Goal: Task Accomplishment & Management: Manage account settings

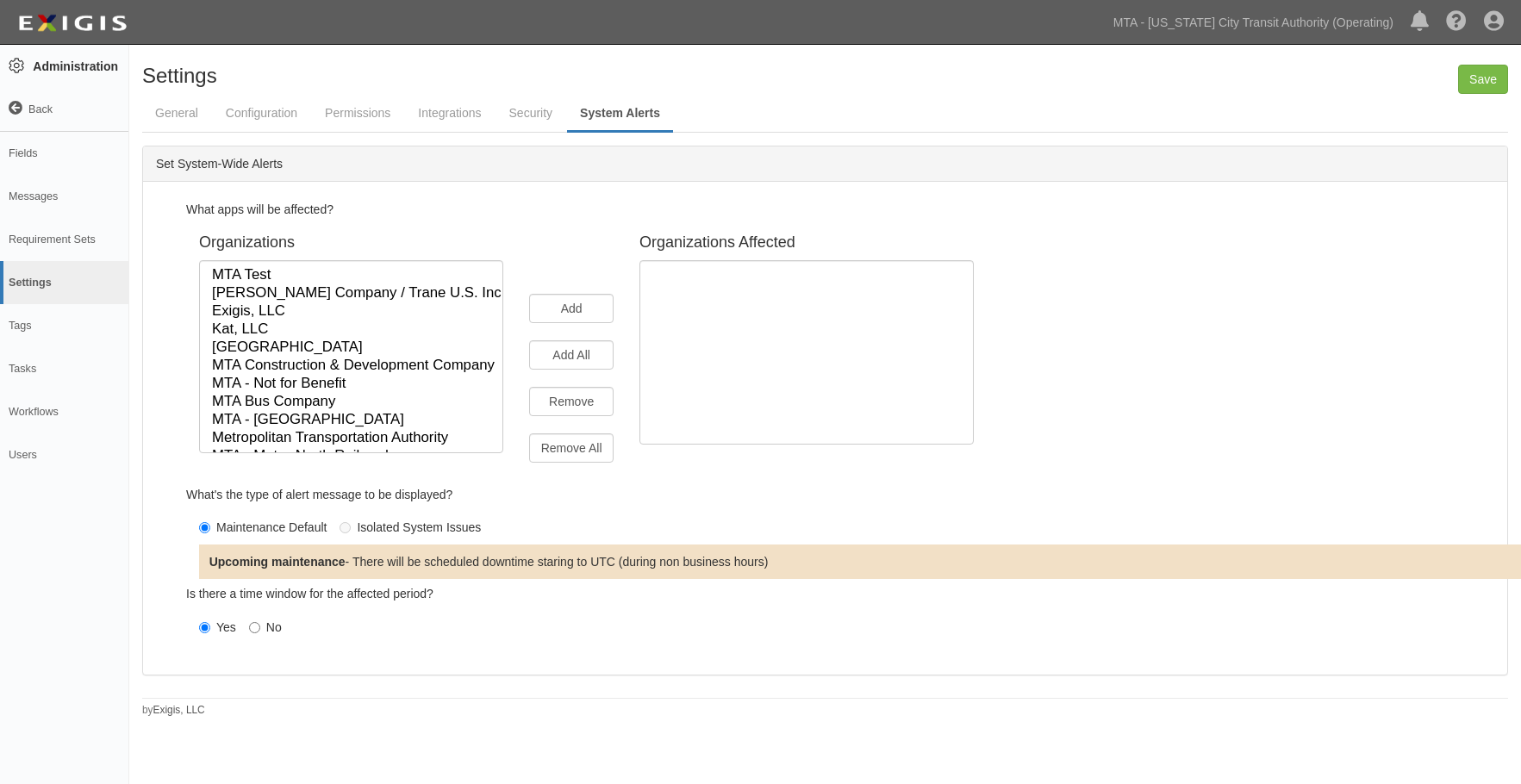
select select
click at [16, 110] on link "Back" at bounding box center [64, 110] width 128 height 43
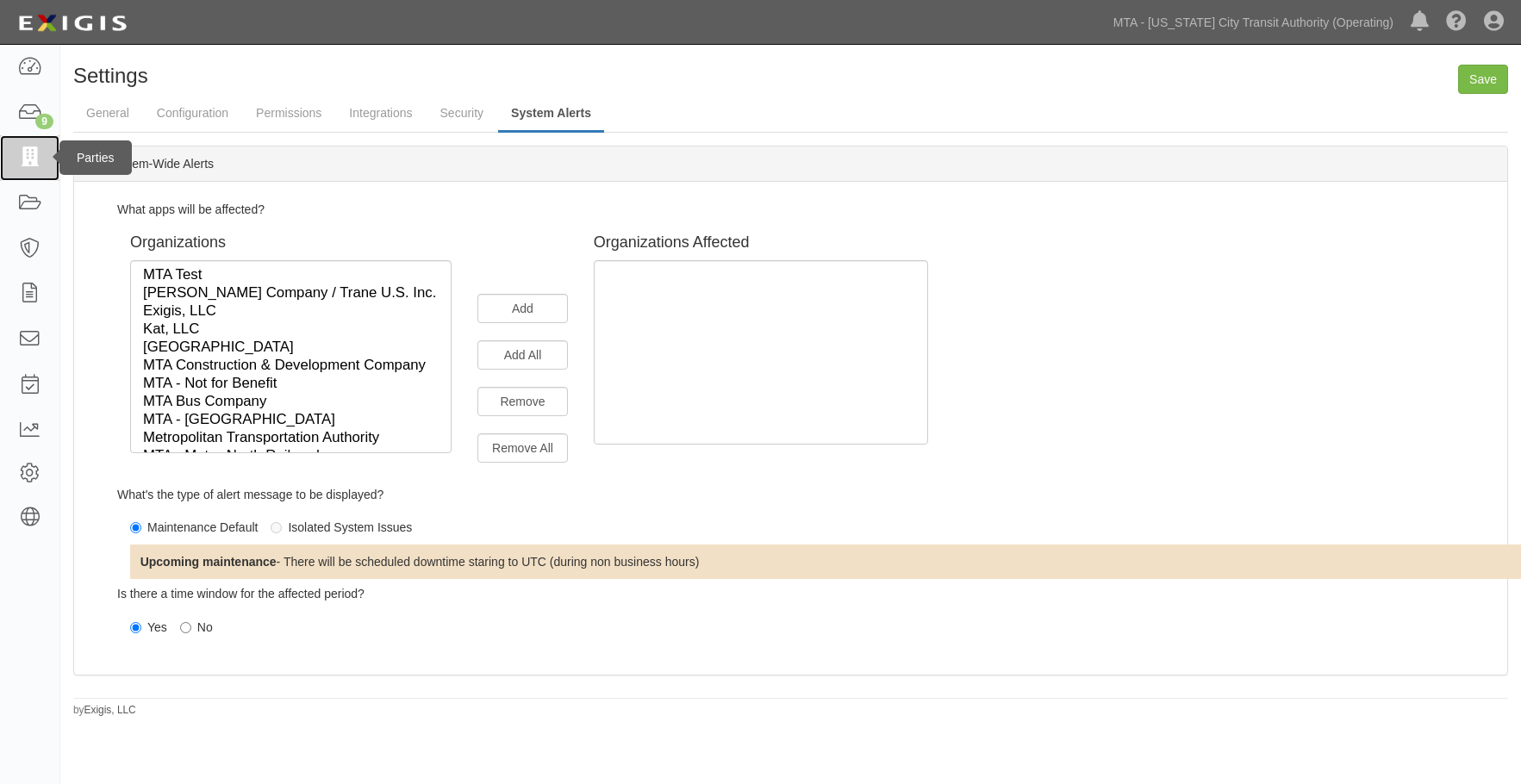
click at [36, 152] on icon at bounding box center [29, 158] width 25 height 20
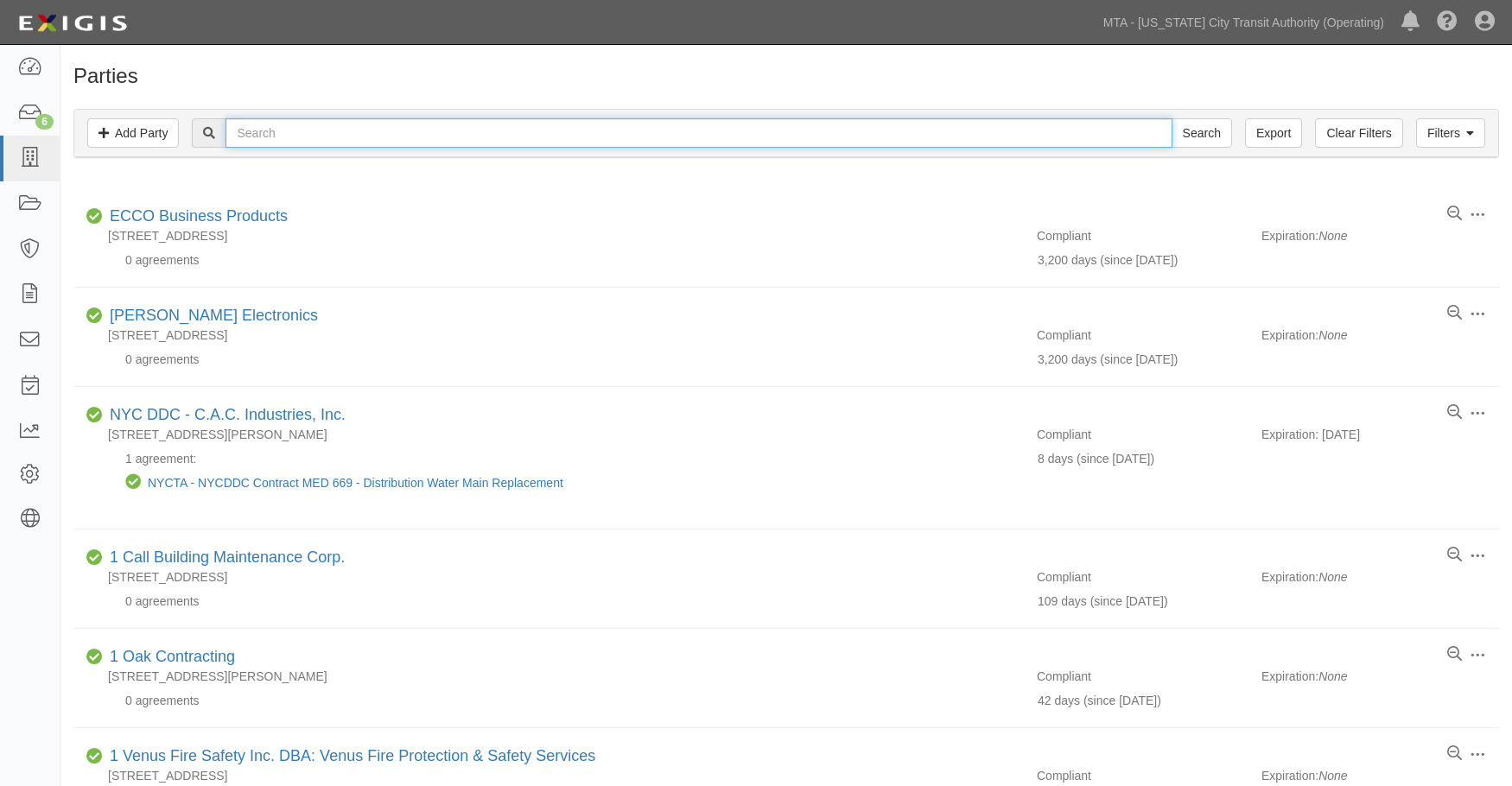
click at [377, 125] on input "text" at bounding box center [698, 133] width 946 height 29
type input "test"
click at [1171, 118] on input "Search" at bounding box center [1201, 133] width 61 height 29
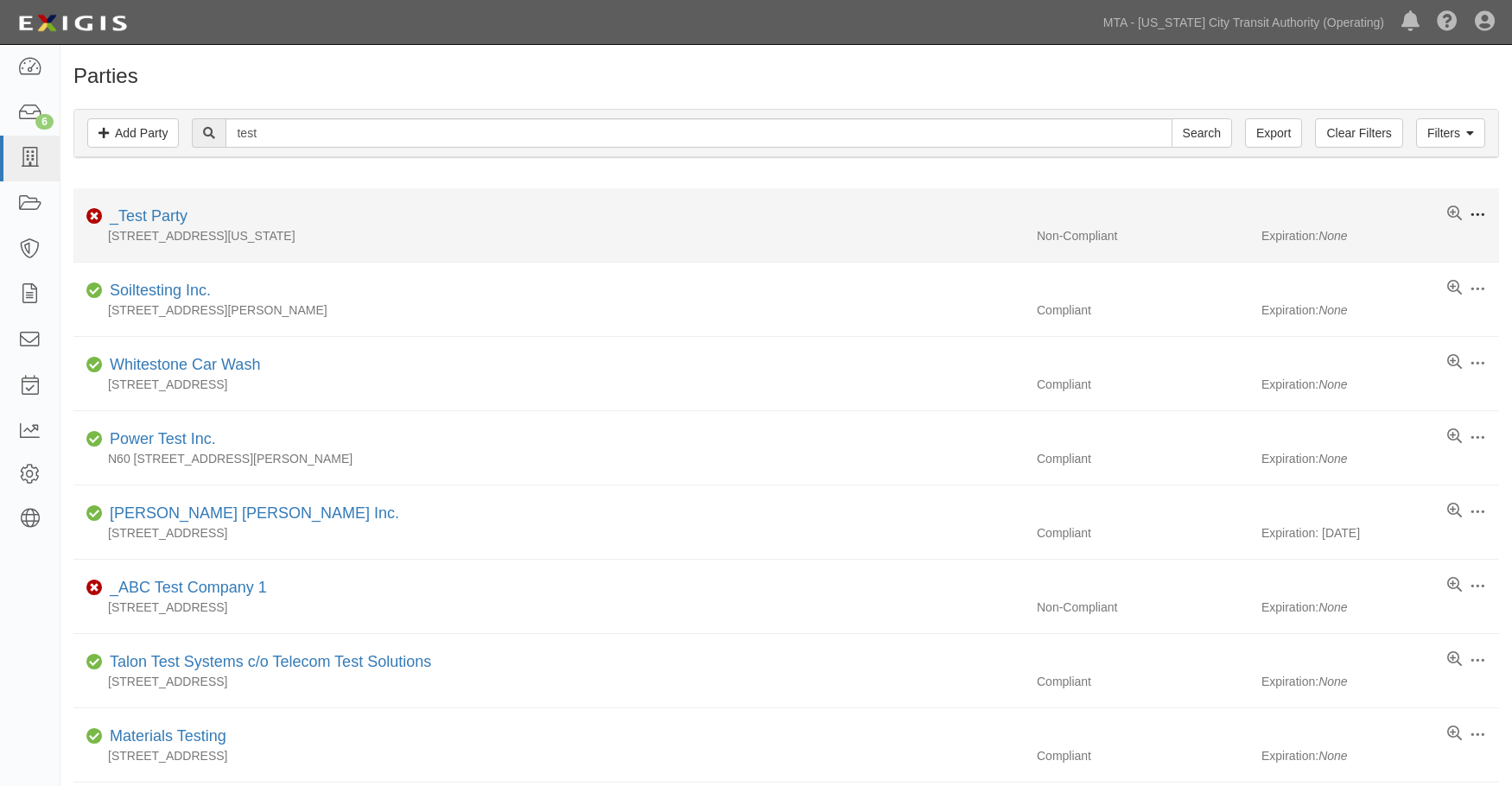
click at [1479, 210] on span at bounding box center [1477, 215] width 15 height 15
click at [1374, 306] on link "Archive" at bounding box center [1396, 308] width 136 height 31
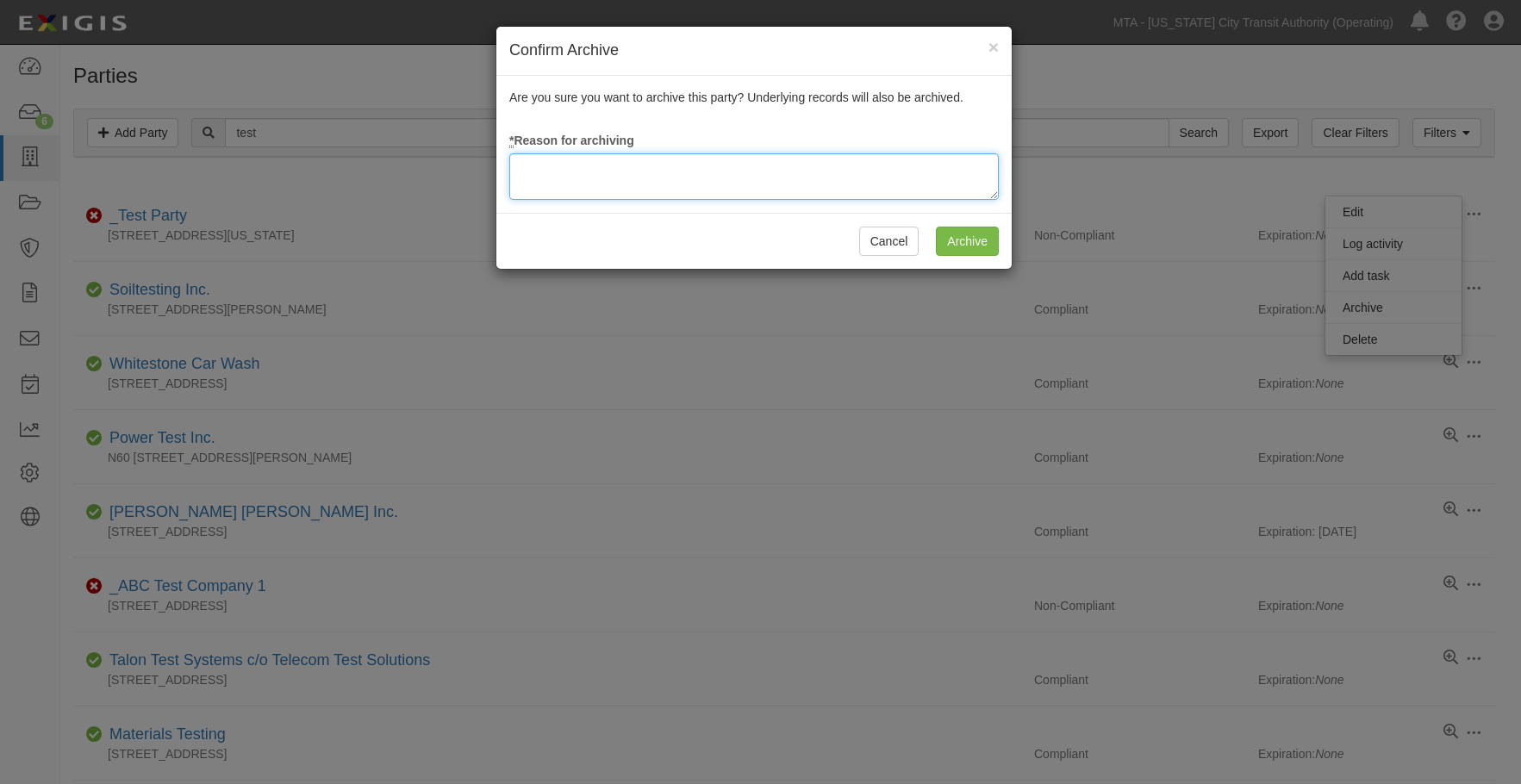
click at [716, 158] on textarea at bounding box center [754, 176] width 489 height 46
click at [705, 172] on textarea at bounding box center [754, 176] width 489 height 46
type textarea "tests"
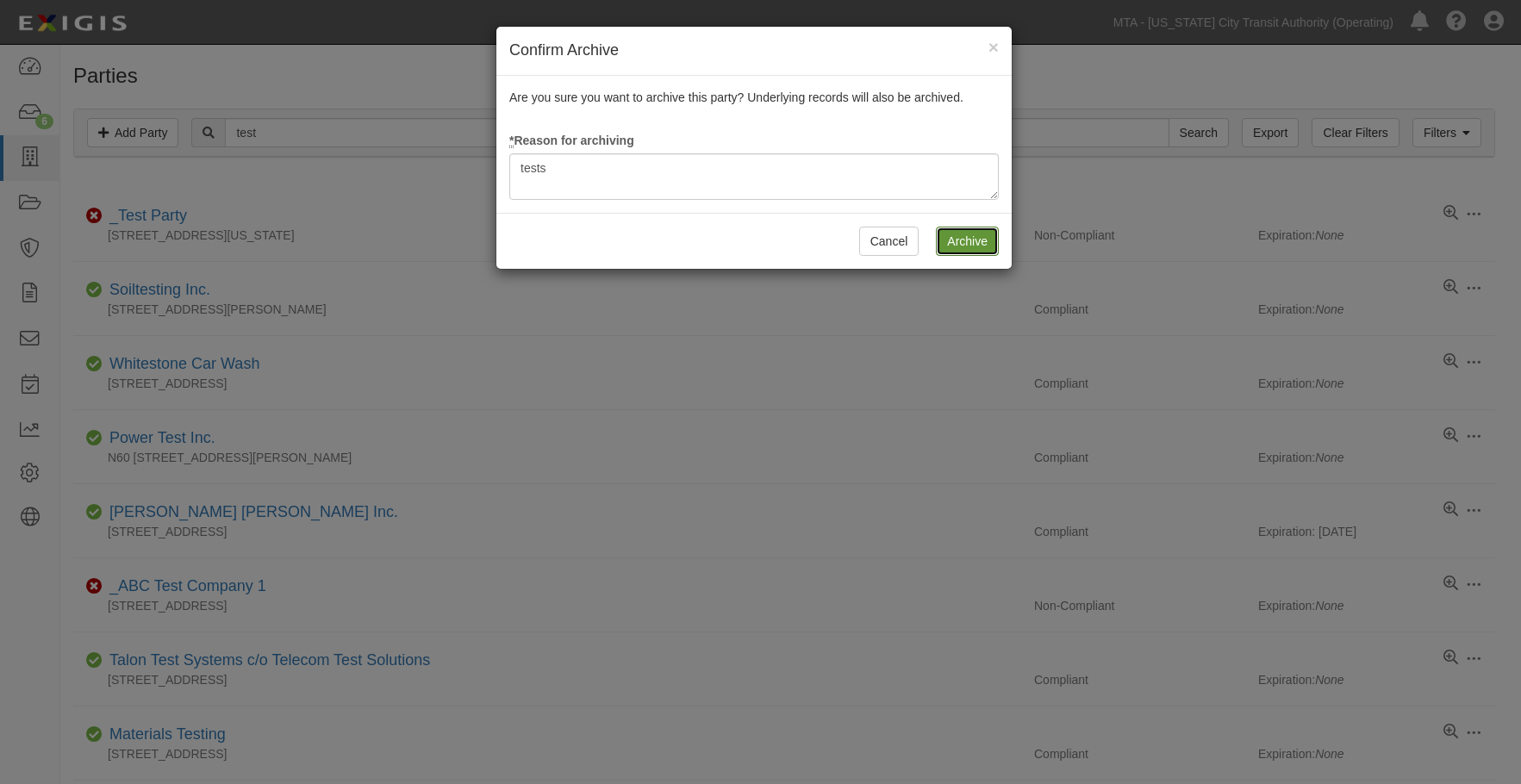
click at [949, 229] on input "Archive" at bounding box center [967, 241] width 63 height 29
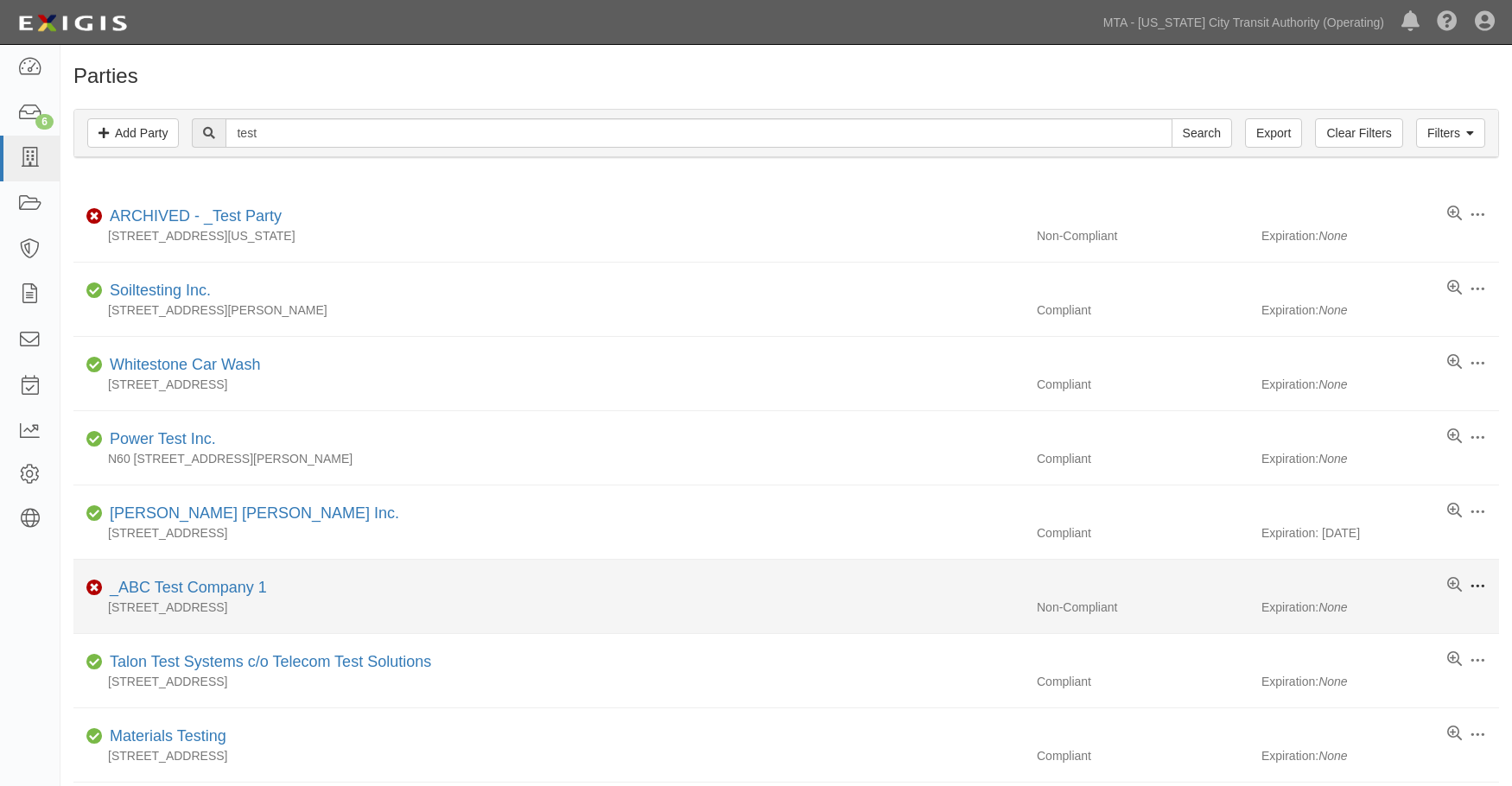
click at [1477, 586] on span at bounding box center [1477, 586] width 15 height 15
click at [1357, 677] on link "Archive" at bounding box center [1396, 680] width 136 height 31
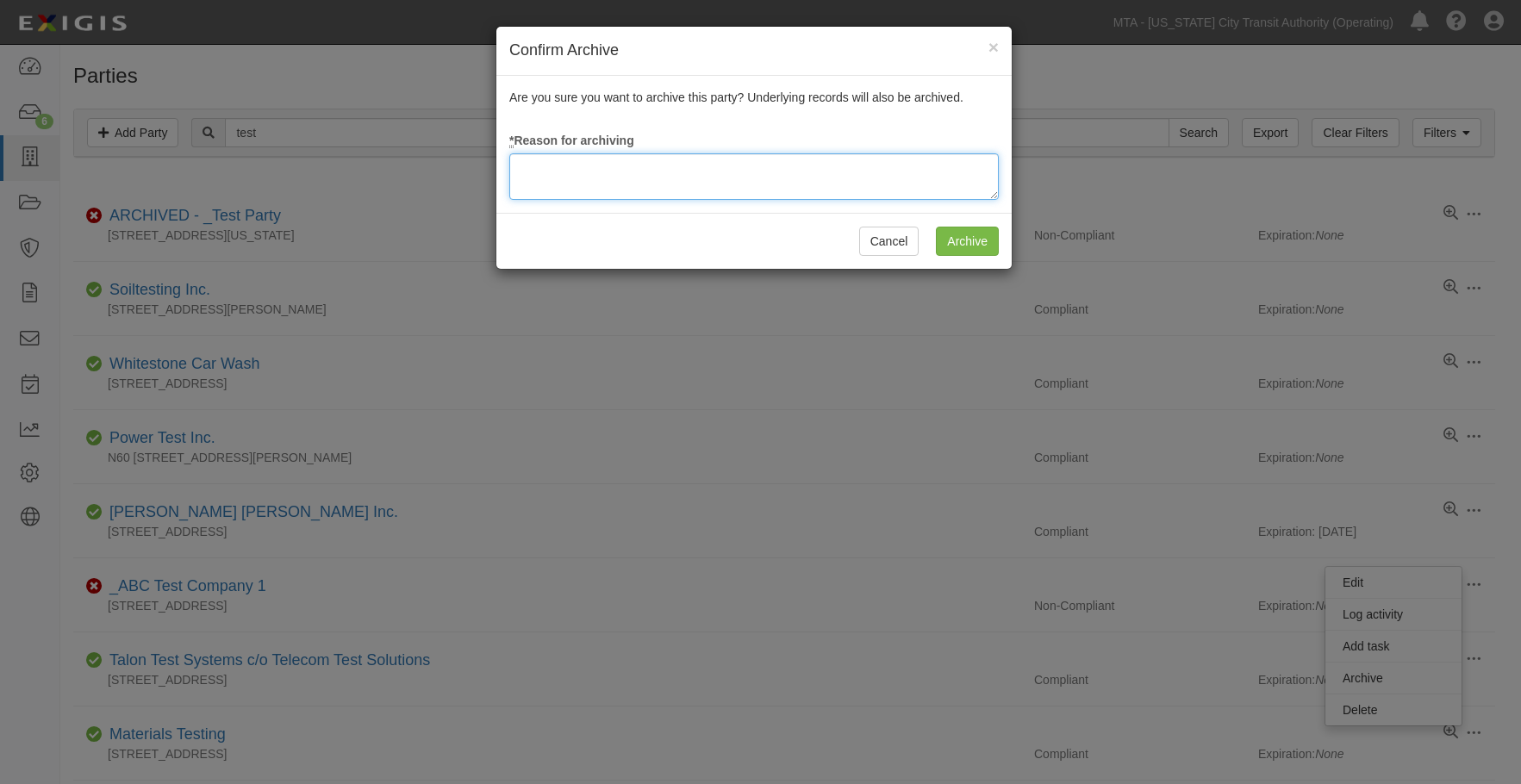
drag, startPoint x: 596, startPoint y: 170, endPoint x: 592, endPoint y: 162, distance: 8.9
click at [594, 170] on textarea at bounding box center [754, 176] width 489 height 46
type textarea "tests"
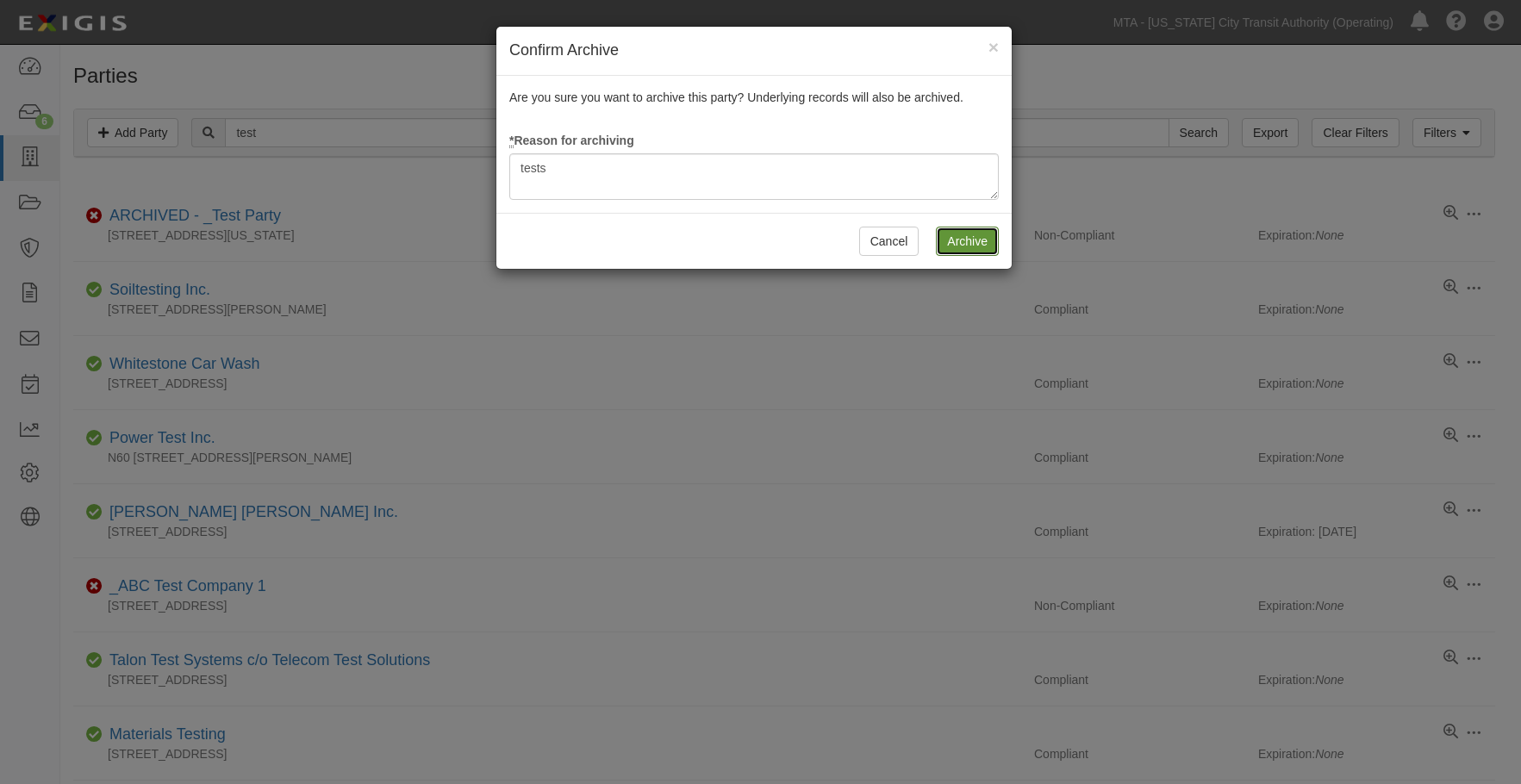
click at [970, 241] on input "Archive" at bounding box center [967, 241] width 63 height 29
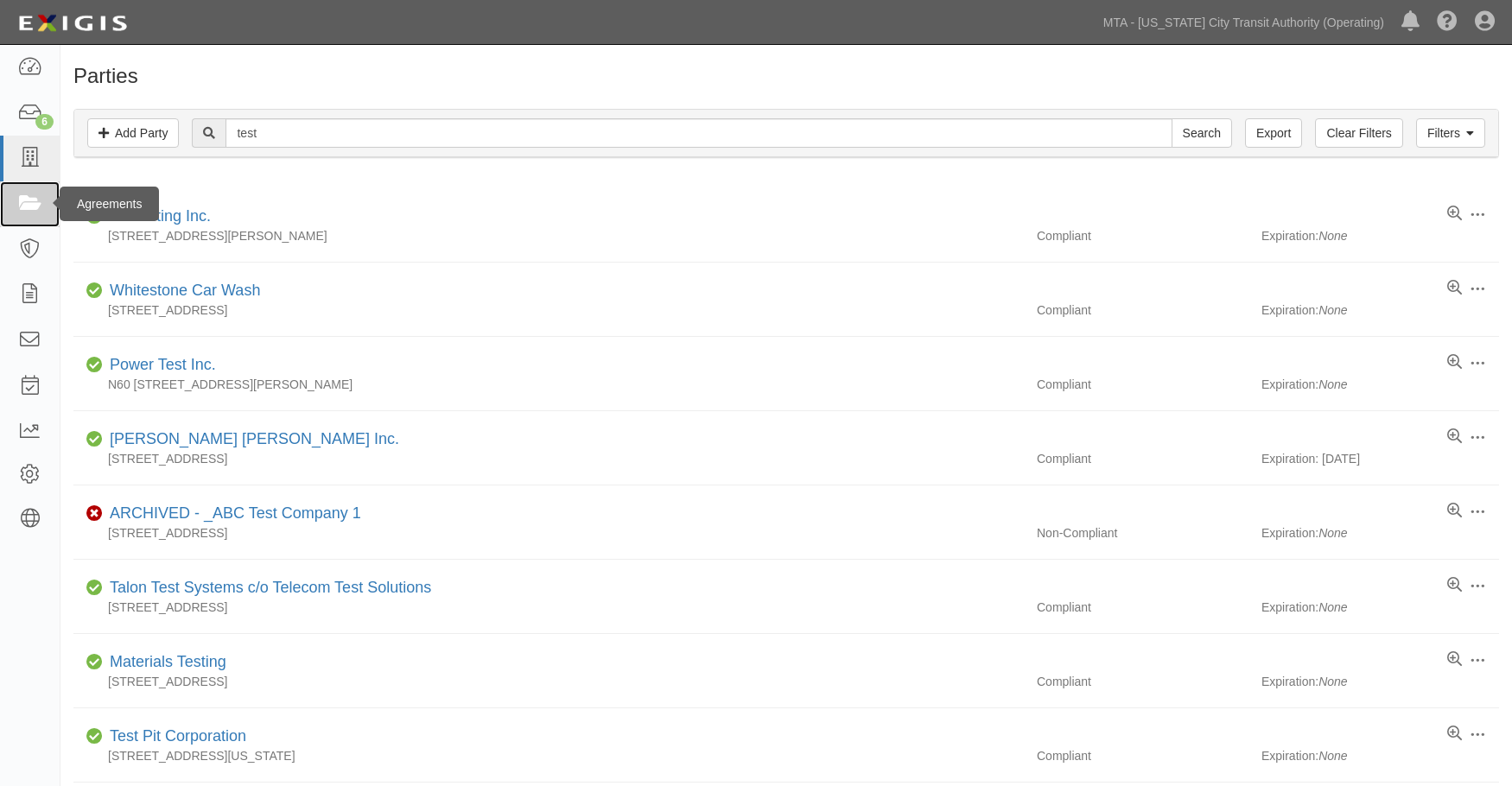
click at [27, 197] on icon at bounding box center [29, 204] width 25 height 20
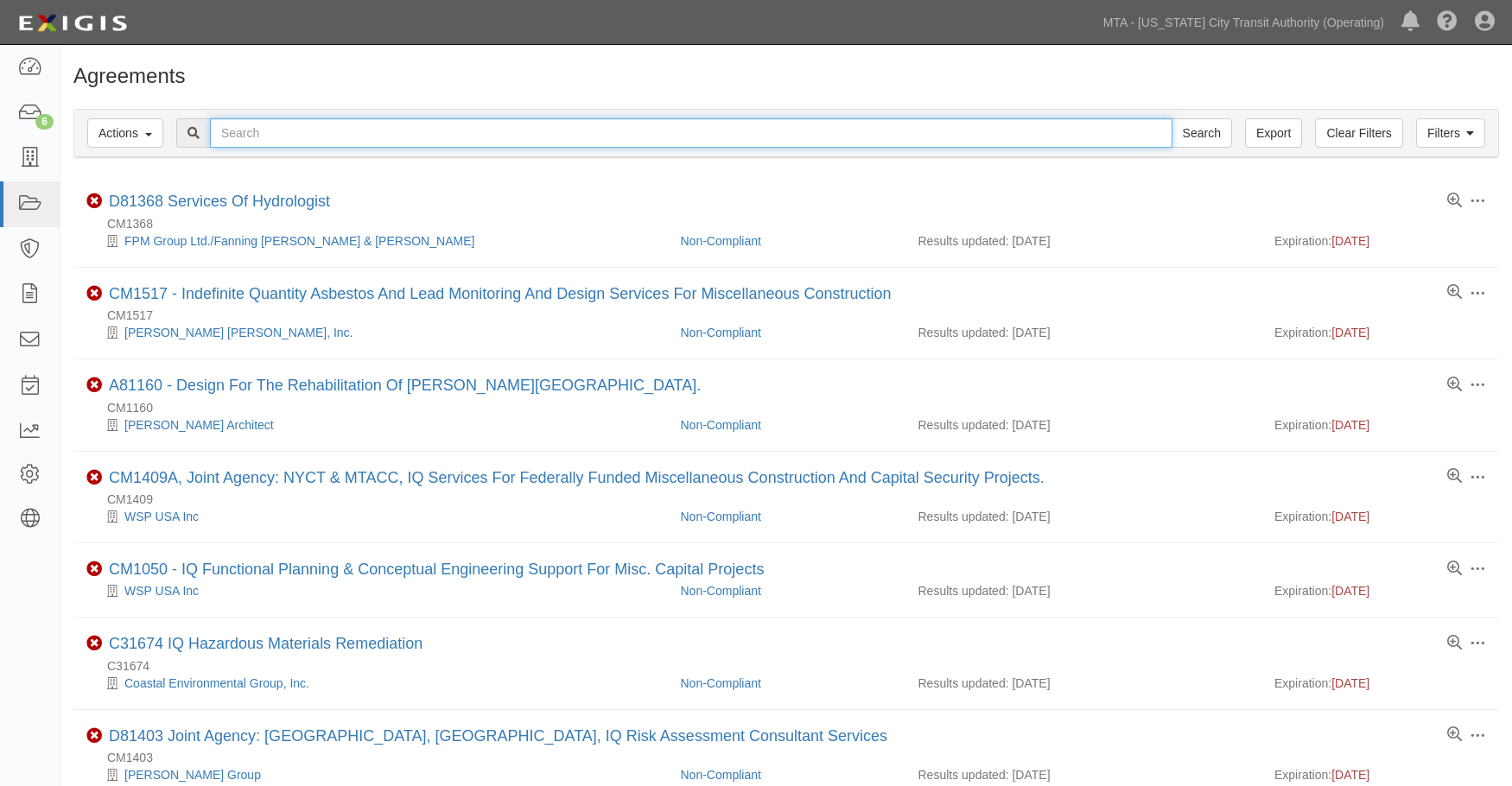
click at [304, 123] on input "text" at bounding box center [691, 133] width 962 height 29
type input "test"
click at [1171, 118] on input "Search" at bounding box center [1201, 133] width 61 height 29
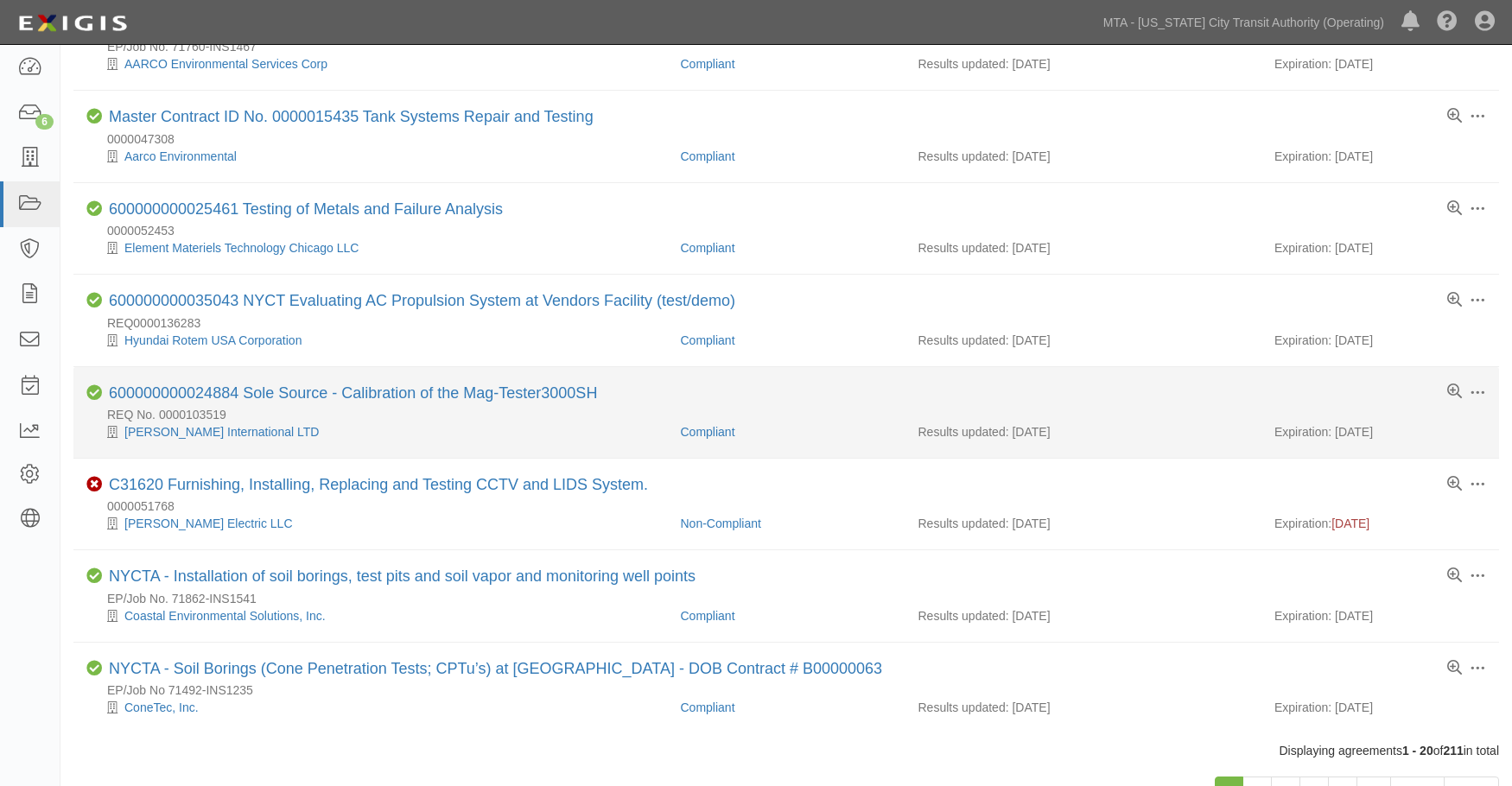
scroll to position [1320, 0]
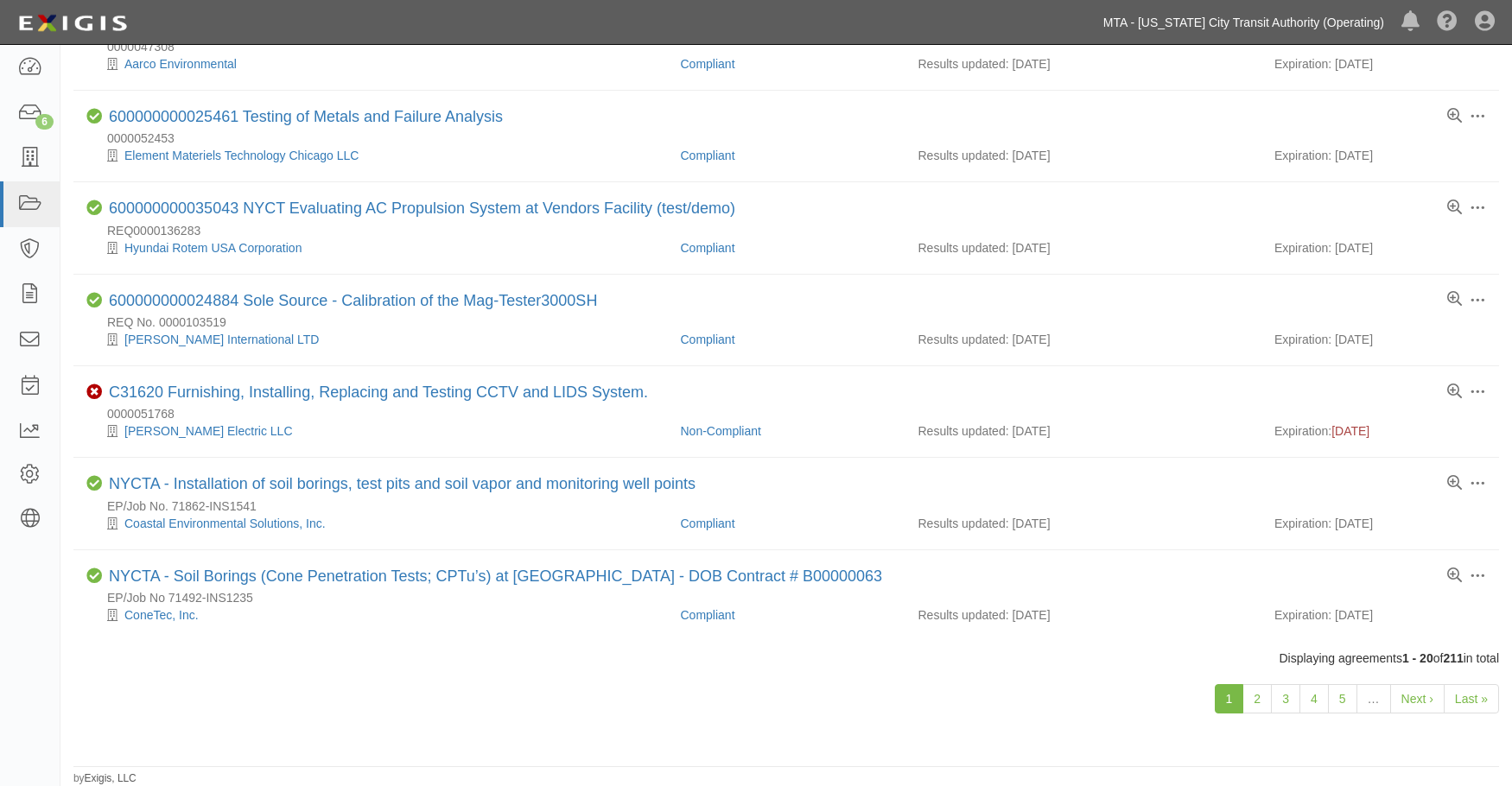
click at [1290, 19] on link "MTA - [US_STATE] City Transit Authority (Operating)" at bounding box center [1243, 22] width 298 height 34
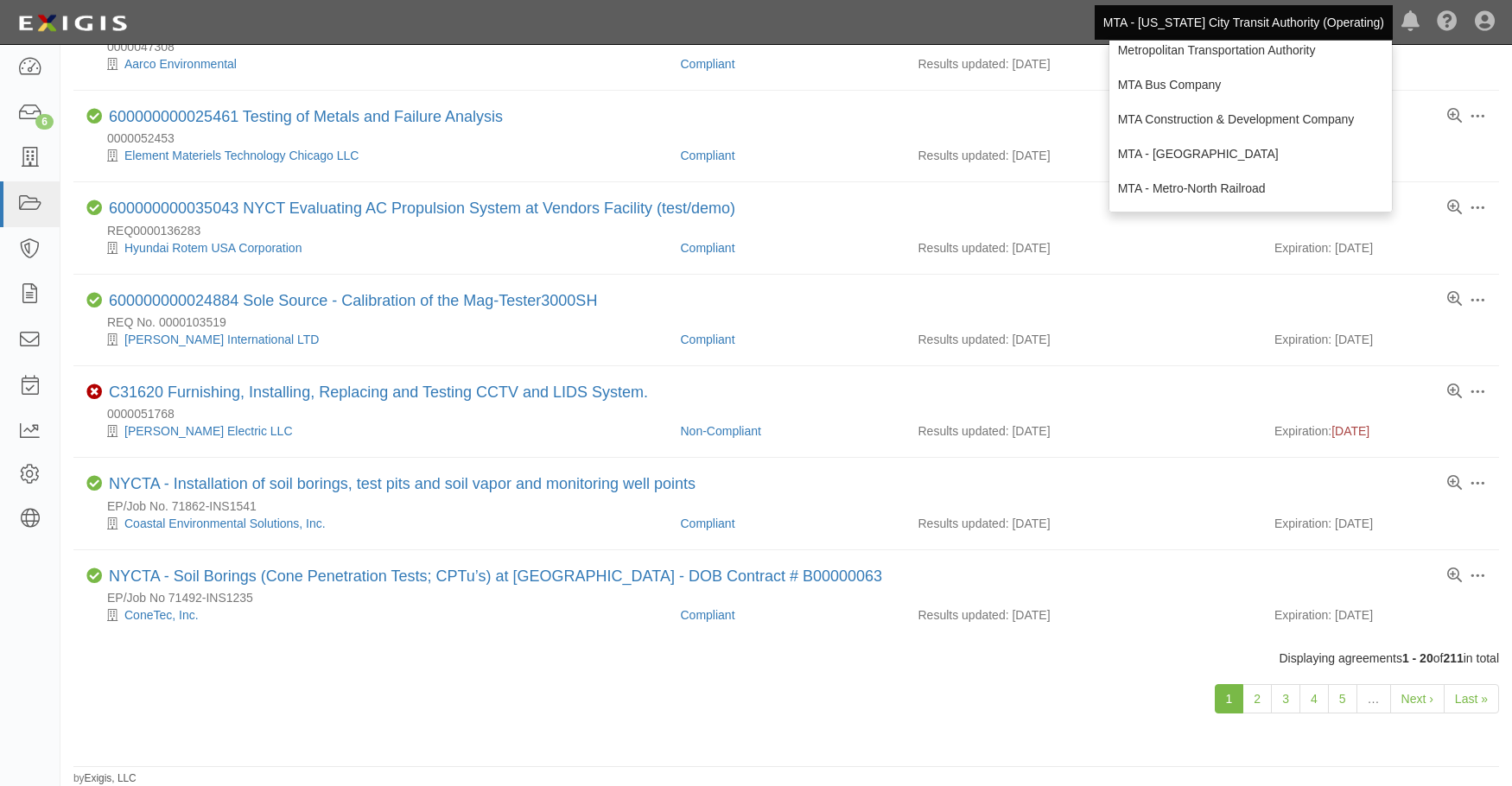
scroll to position [259, 0]
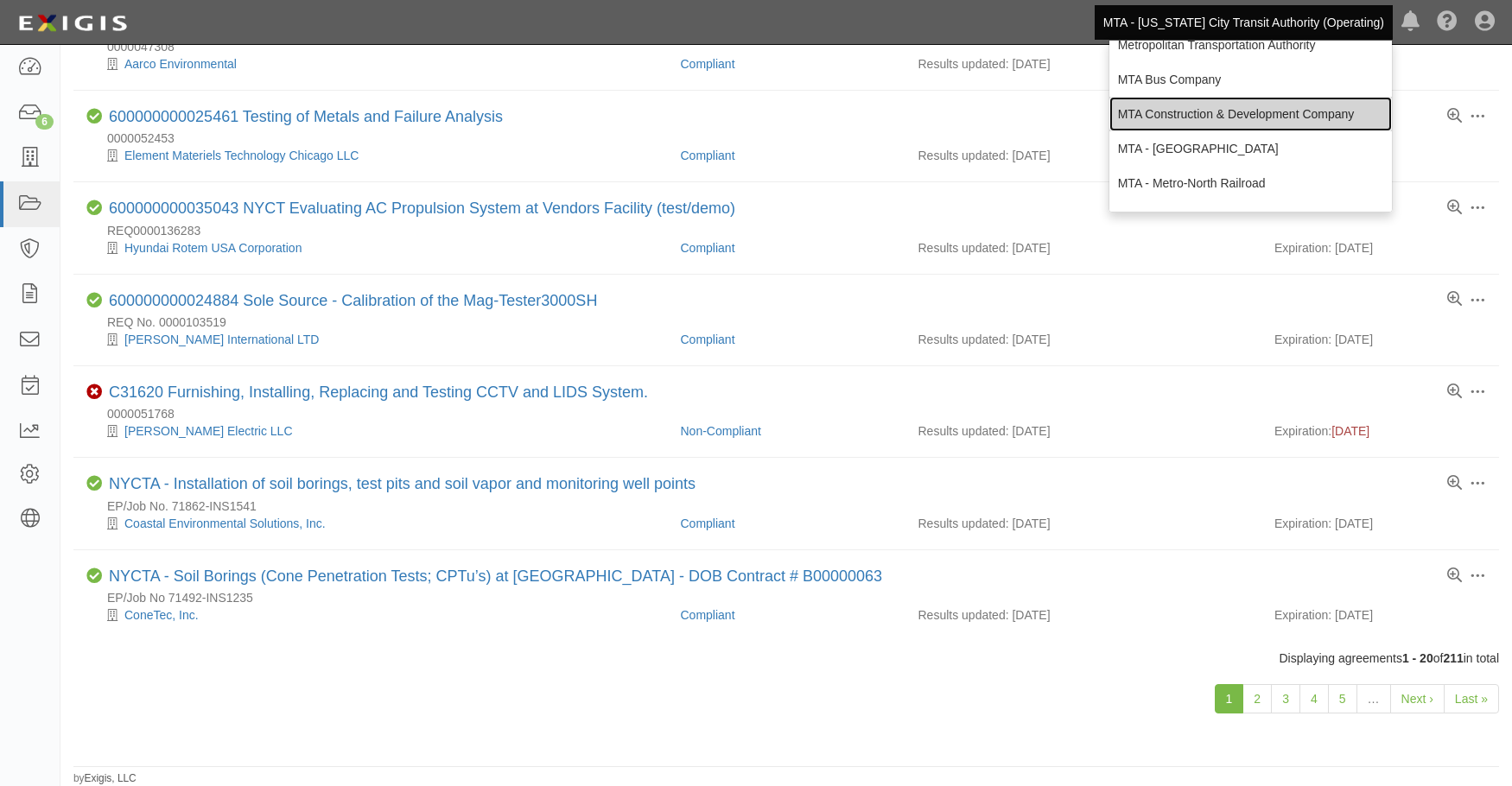
click at [1208, 115] on link "MTA Construction & Development Company" at bounding box center [1251, 114] width 282 height 34
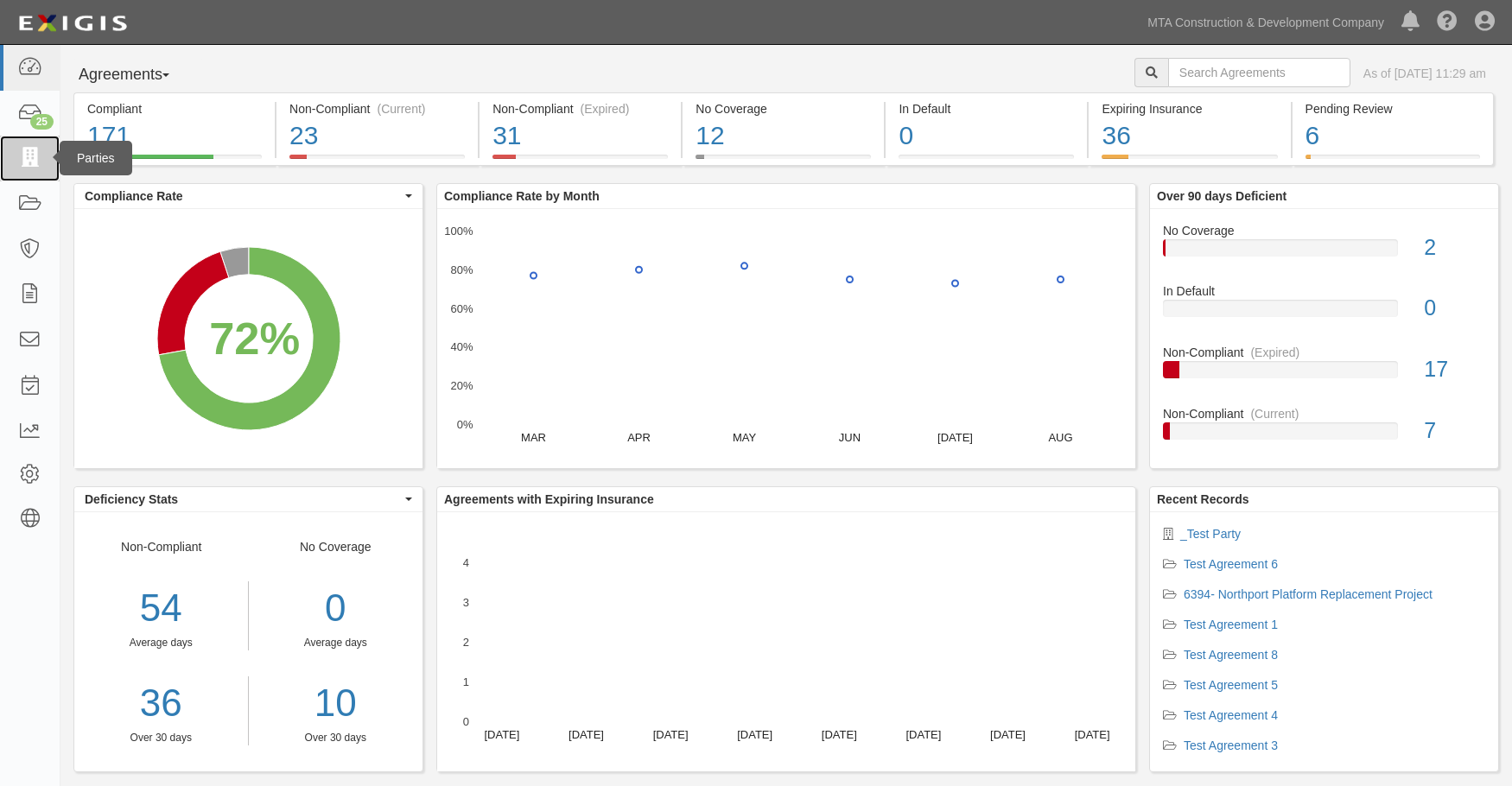
click at [30, 156] on icon at bounding box center [29, 158] width 25 height 20
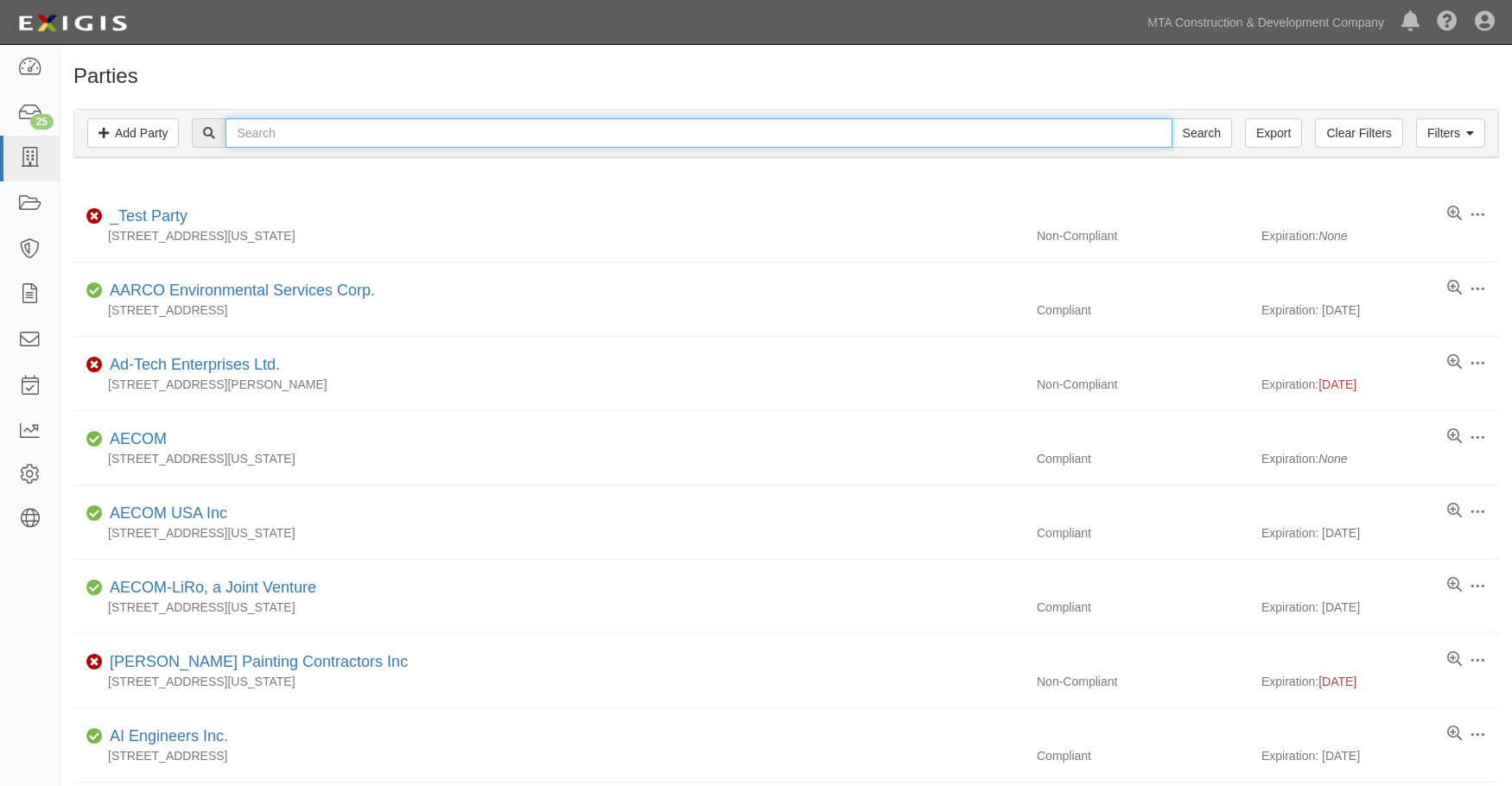
click at [250, 131] on input "text" at bounding box center [698, 133] width 946 height 29
type input "test"
click at [1171, 118] on input "Search" at bounding box center [1201, 133] width 61 height 29
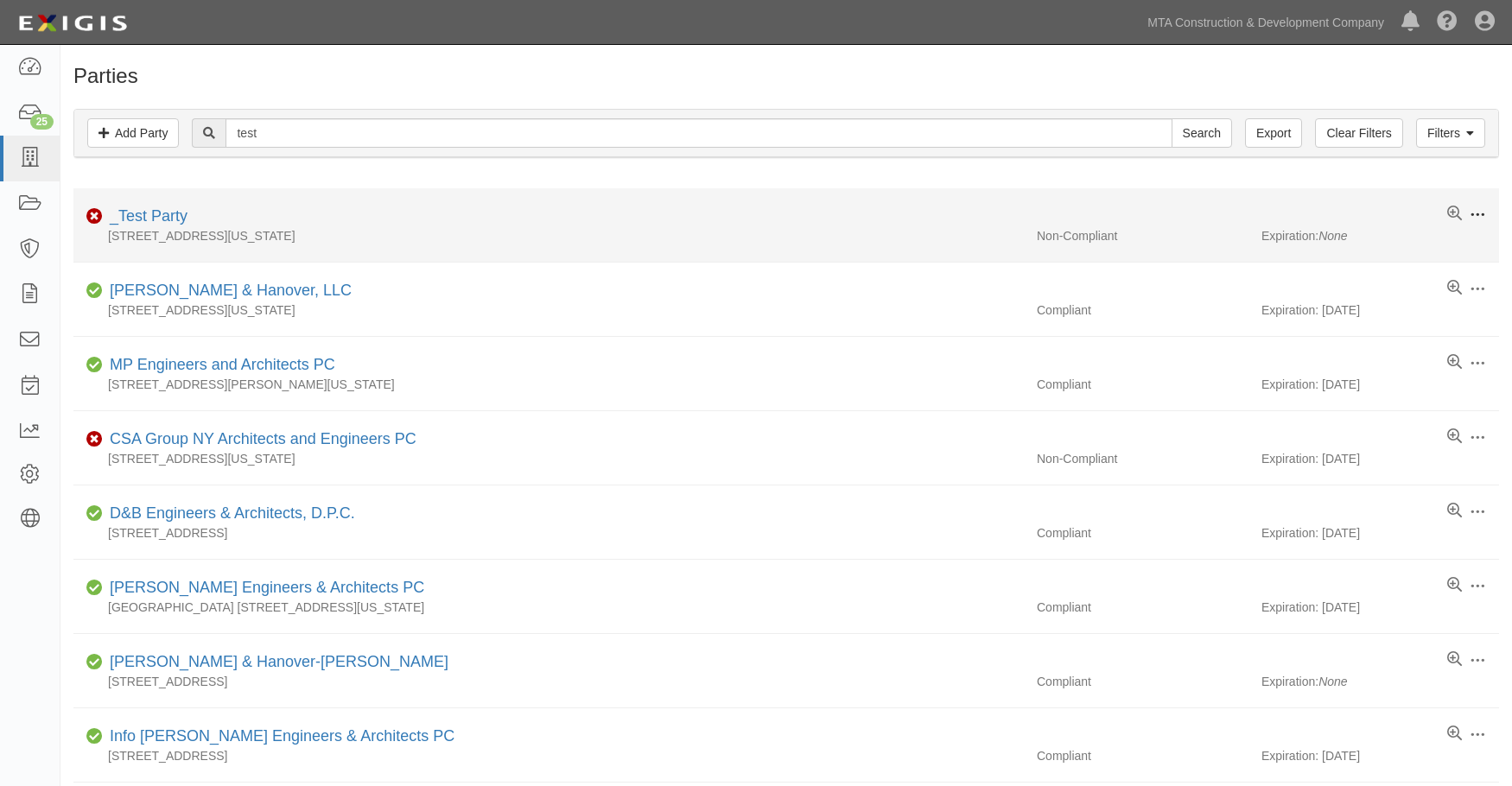
click at [1476, 223] on button at bounding box center [1474, 216] width 25 height 19
click at [1383, 309] on link "Archive" at bounding box center [1396, 308] width 136 height 31
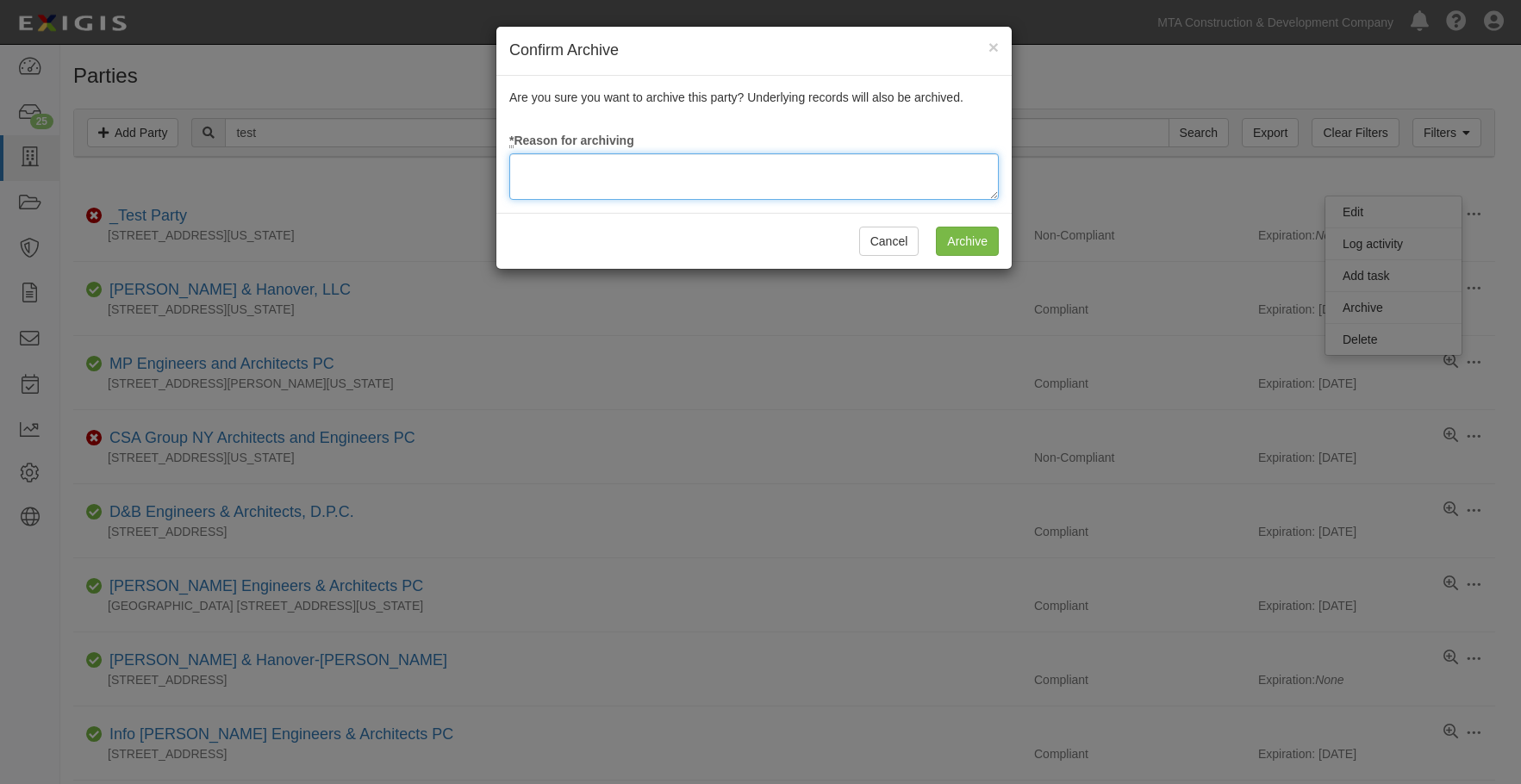
click at [811, 180] on textarea at bounding box center [754, 176] width 489 height 46
type textarea "tests"
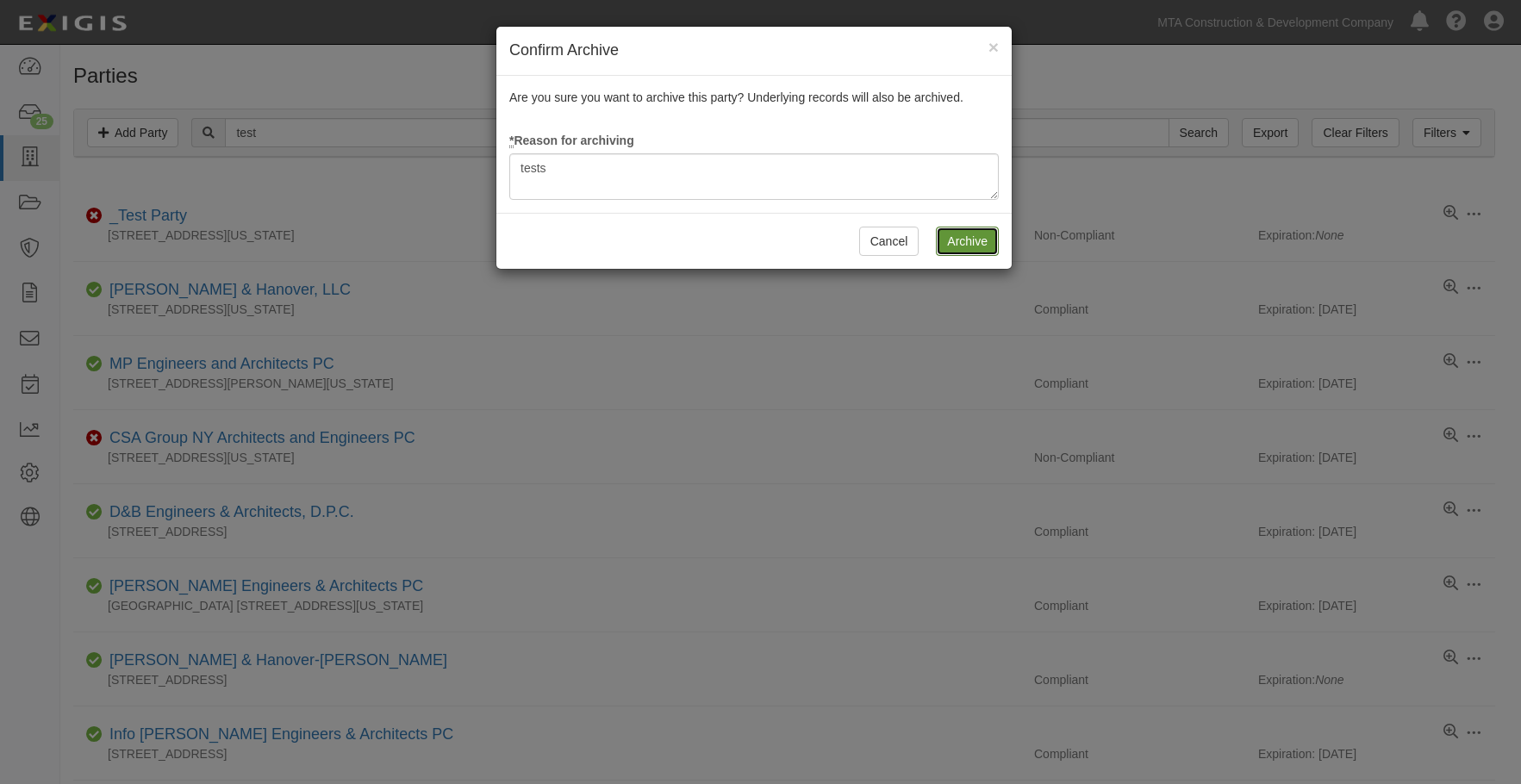
click at [943, 230] on input "Archive" at bounding box center [967, 241] width 63 height 29
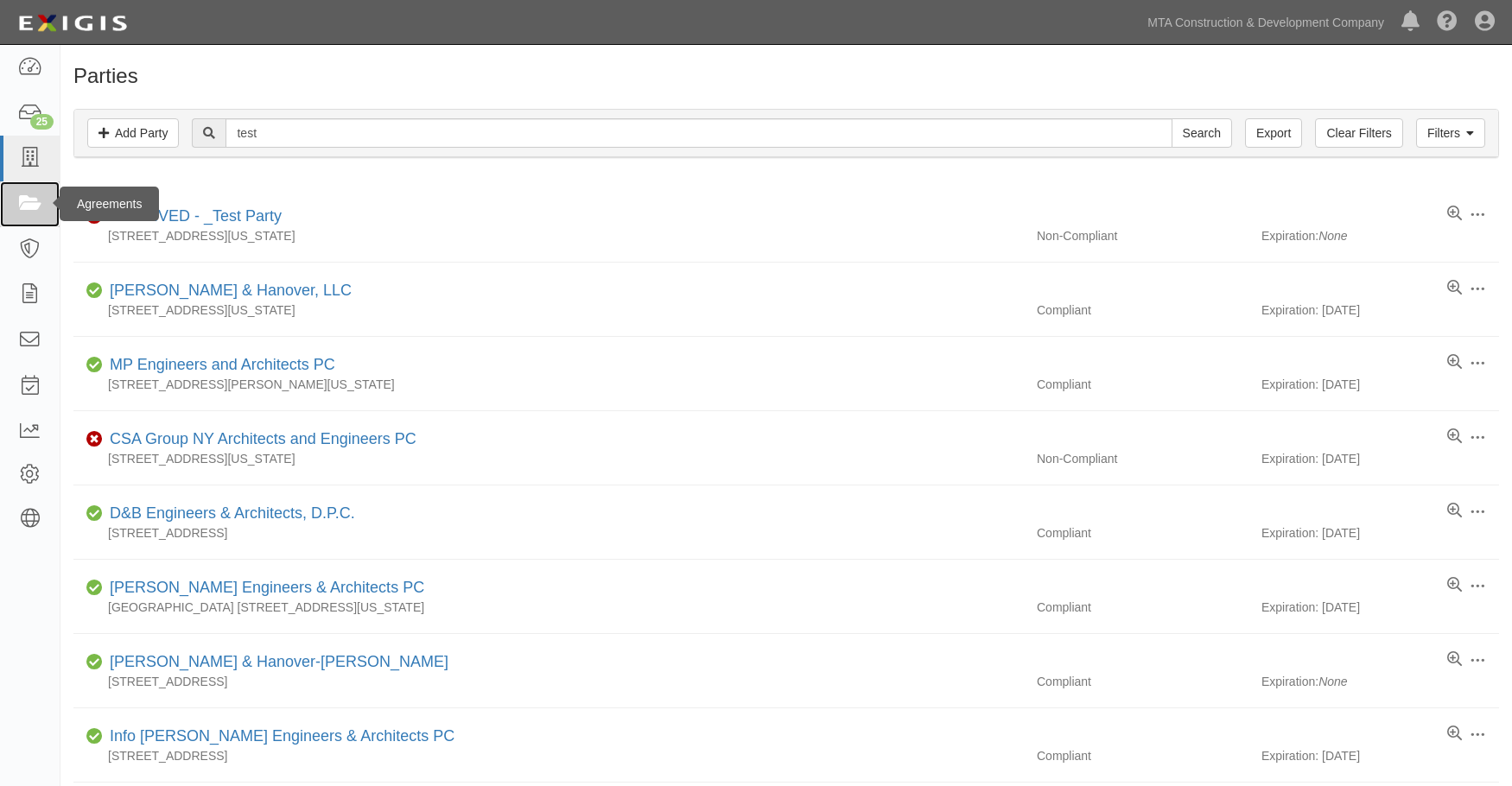
click at [27, 202] on icon at bounding box center [29, 204] width 25 height 20
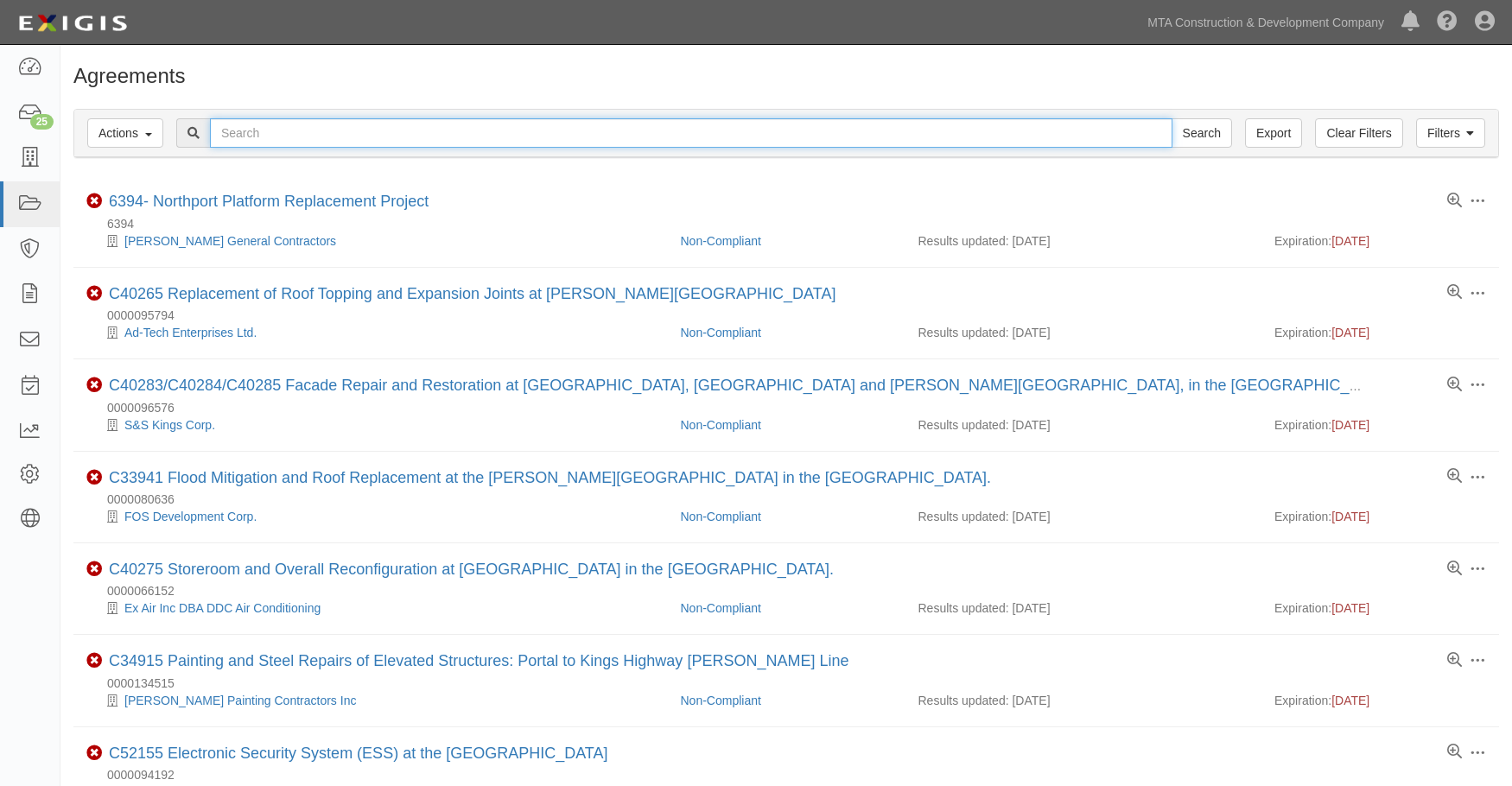
click at [297, 134] on input "text" at bounding box center [691, 133] width 962 height 29
type input "test"
click at [1171, 118] on input "Search" at bounding box center [1201, 133] width 61 height 29
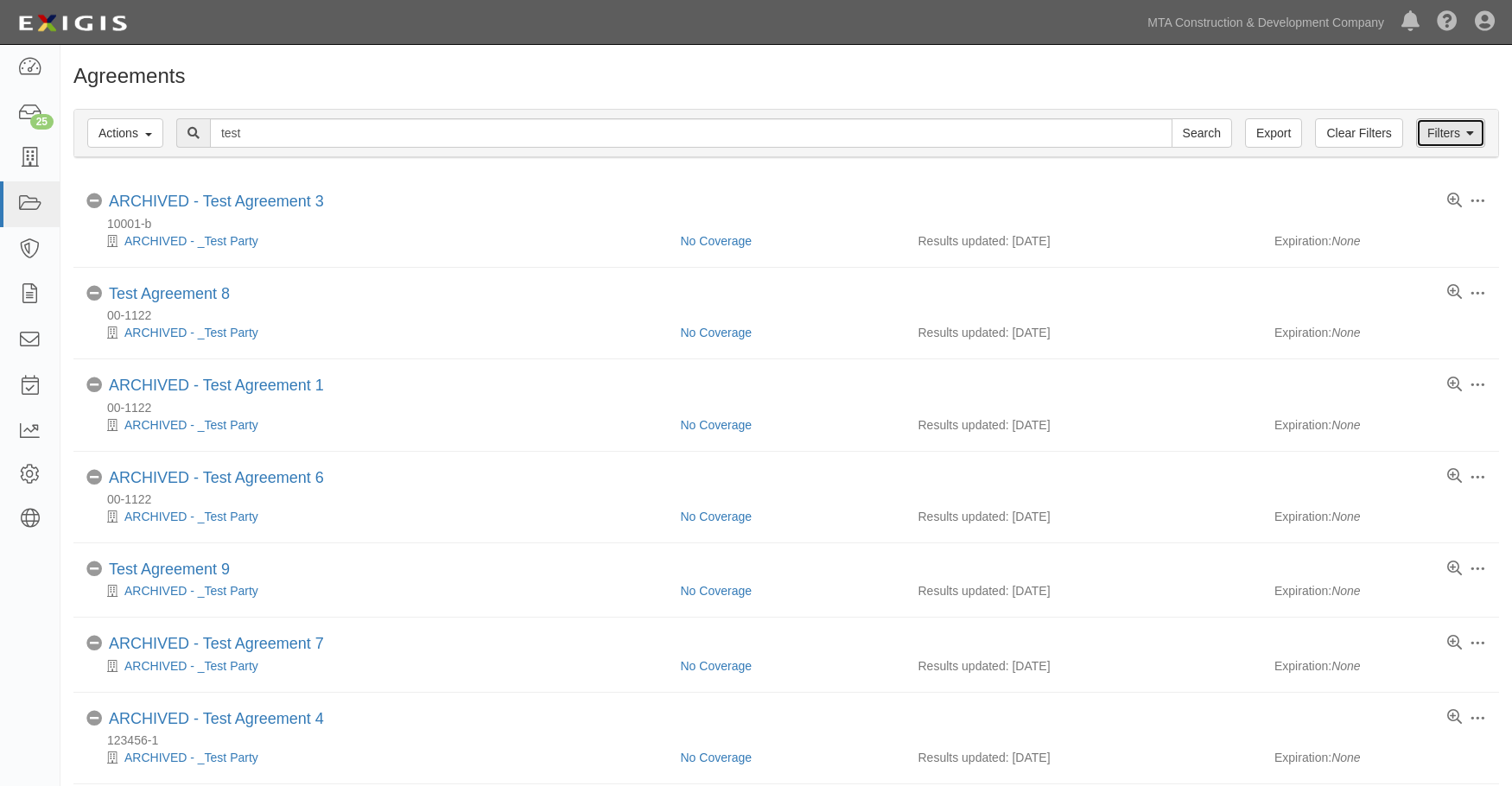
click at [1456, 134] on link "Filters" at bounding box center [1450, 133] width 69 height 29
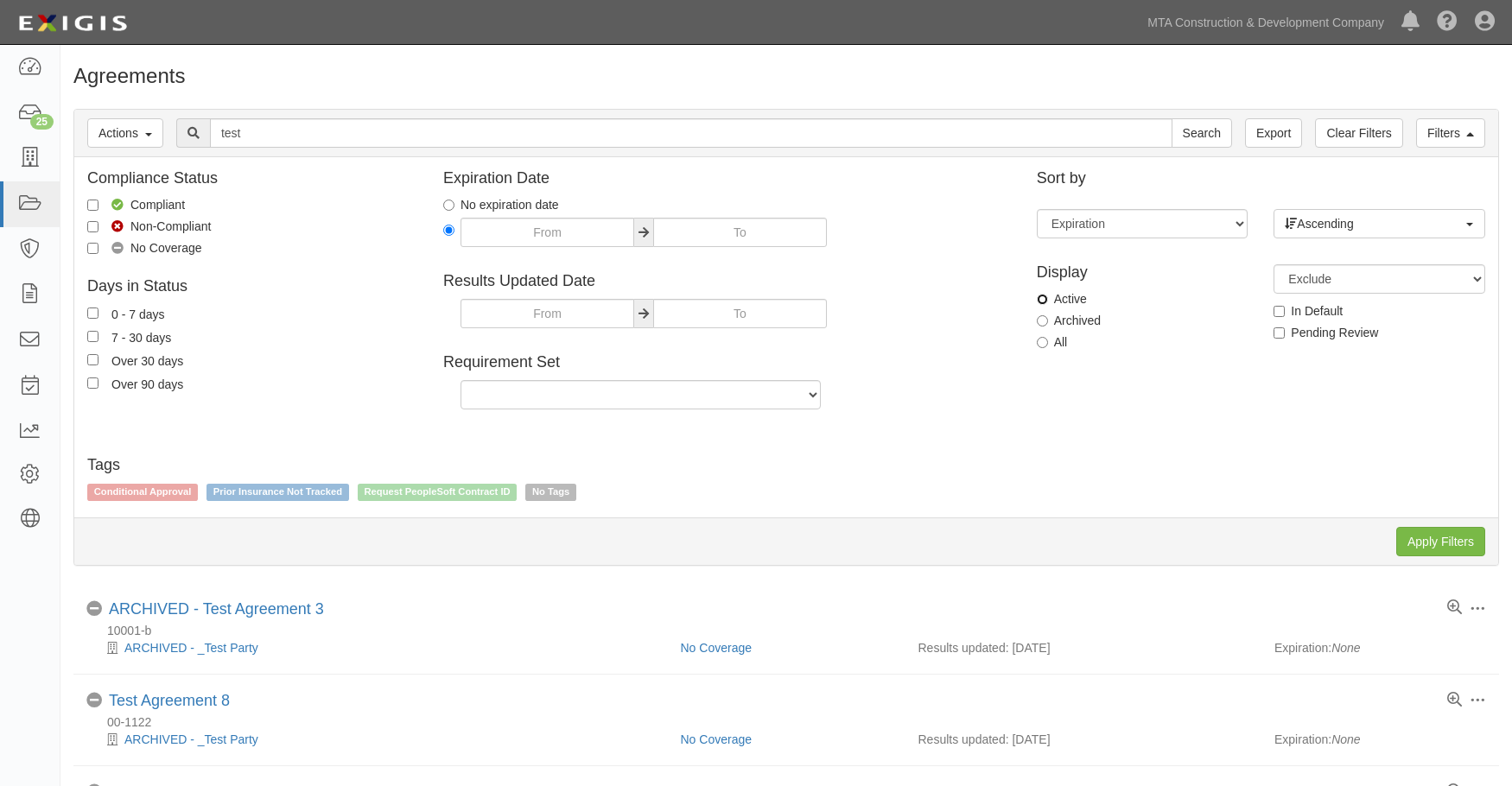
click at [1045, 302] on input "Active" at bounding box center [1042, 299] width 11 height 11
radio input "true"
click at [1435, 530] on input "Apply Filters" at bounding box center [1440, 542] width 89 height 29
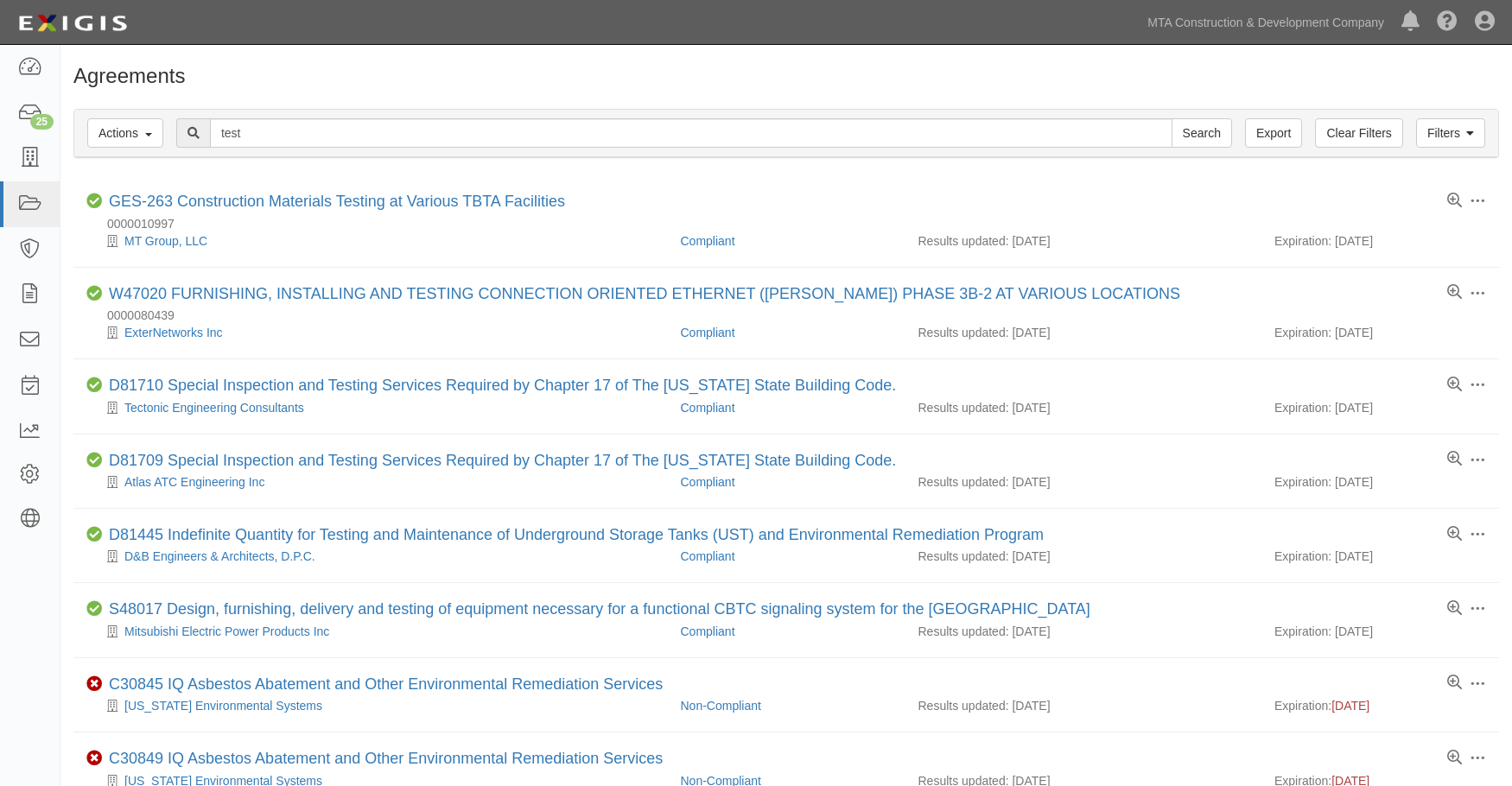
click at [1120, 106] on div "Filters Actions Edit Tags Run Workflows Send Messages Clear Filters Export test…" at bounding box center [786, 135] width 1451 height 80
click at [1179, 81] on h1 "Agreements" at bounding box center [787, 76] width 1426 height 23
